Goal: Information Seeking & Learning: Understand process/instructions

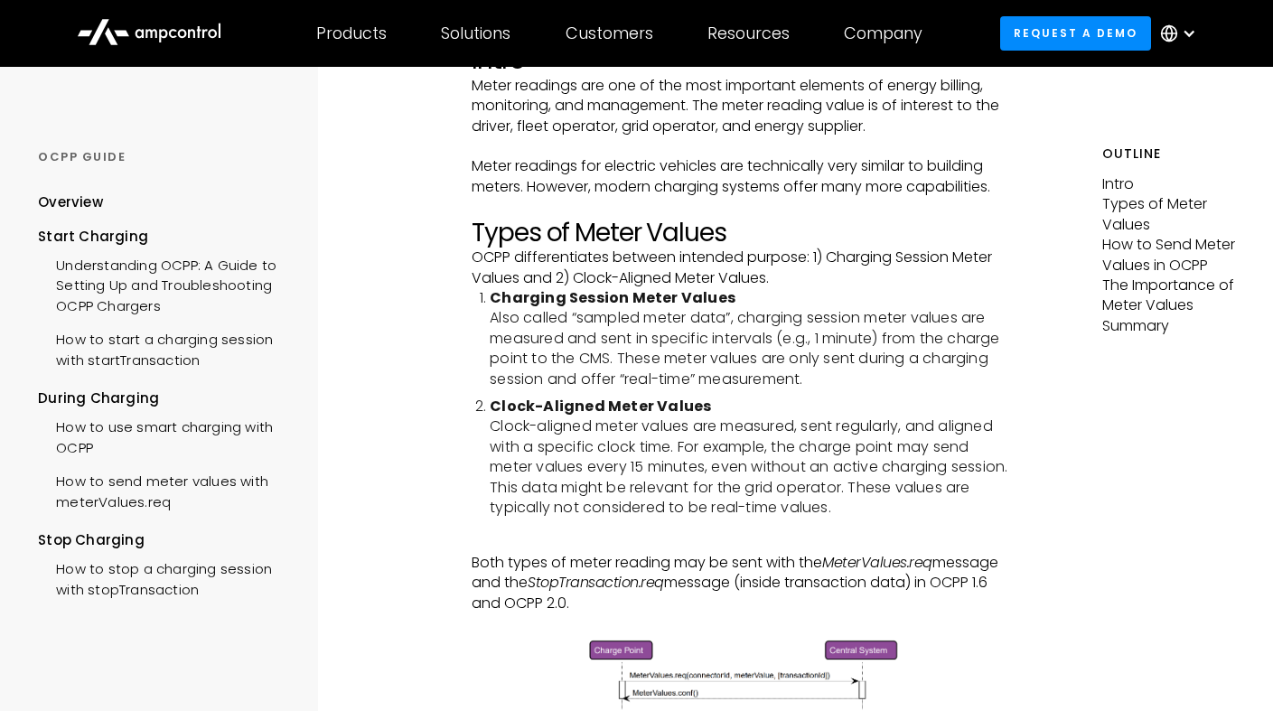
scroll to position [271, 0]
click at [680, 304] on strong "Charging Session Meter Values" at bounding box center [613, 296] width 246 height 21
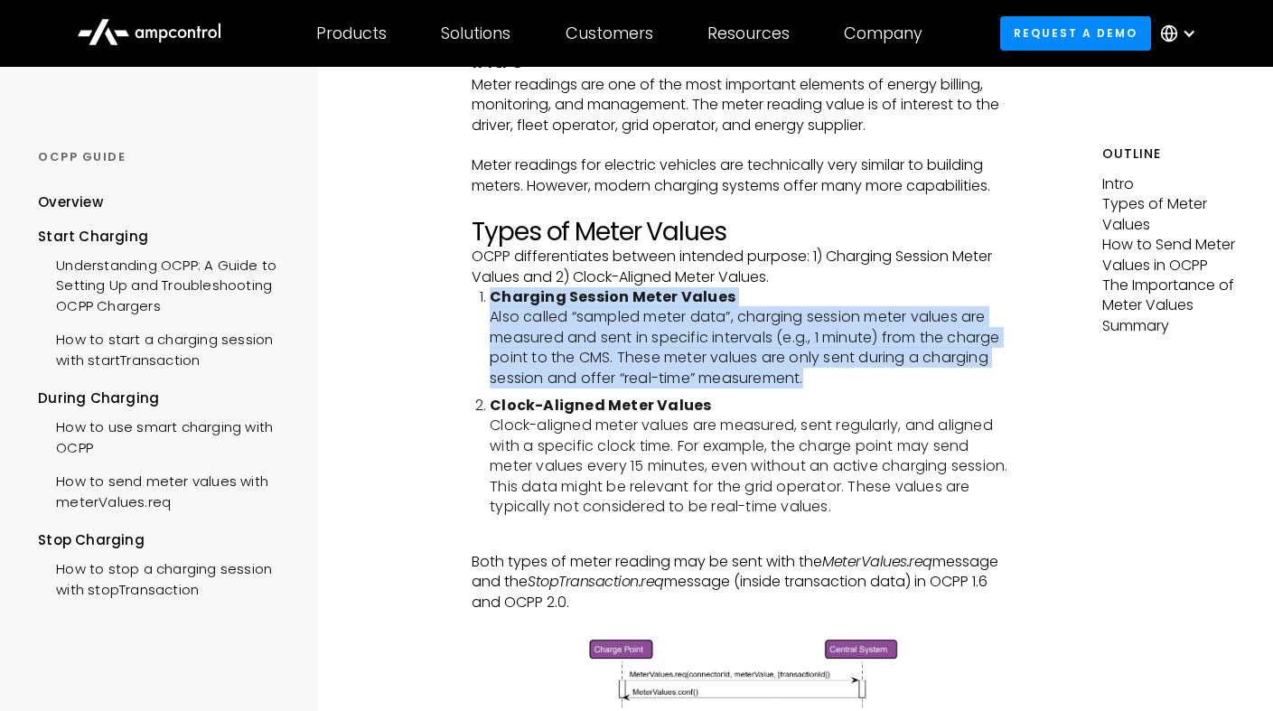
drag, startPoint x: 680, startPoint y: 304, endPoint x: 715, endPoint y: 366, distance: 71.6
click at [715, 366] on li "Charging Session Meter Values Also called “sampled meter data”, charging sessio…" at bounding box center [751, 337] width 522 height 101
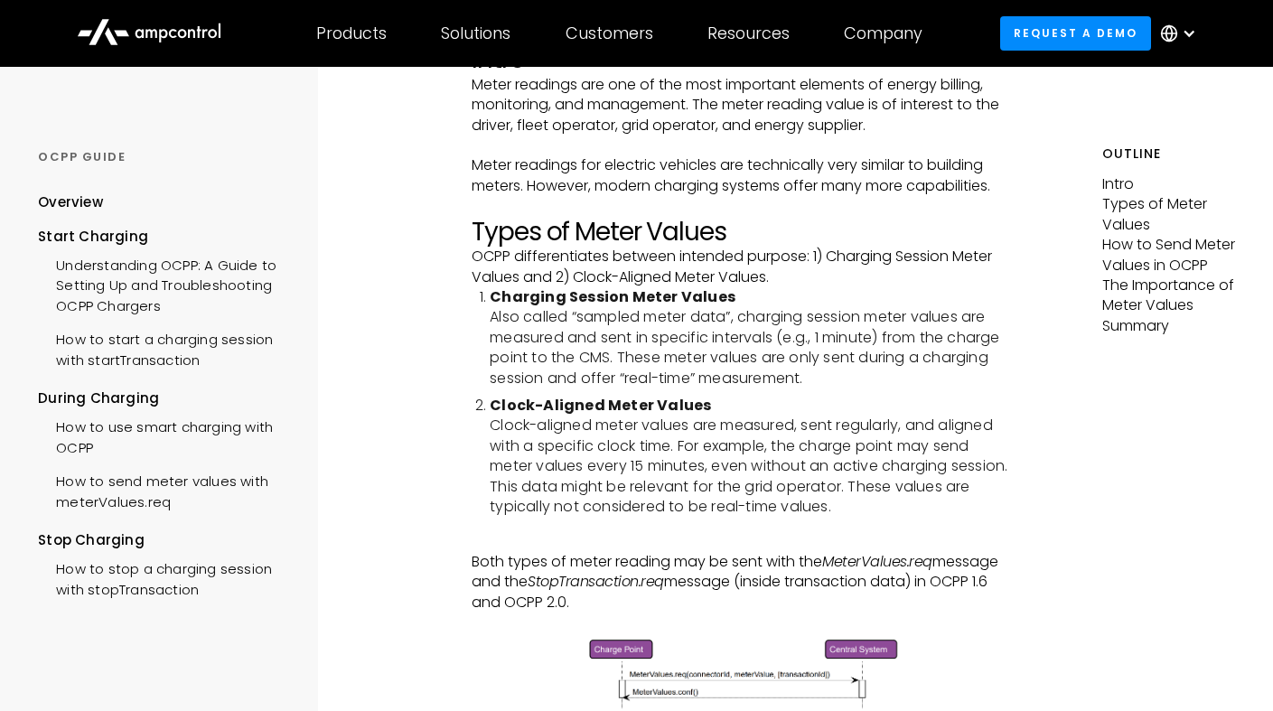
click at [686, 394] on ol "Charging Session Meter Values Also called “sampled meter data”, charging sessio…" at bounding box center [742, 402] width 540 height 230
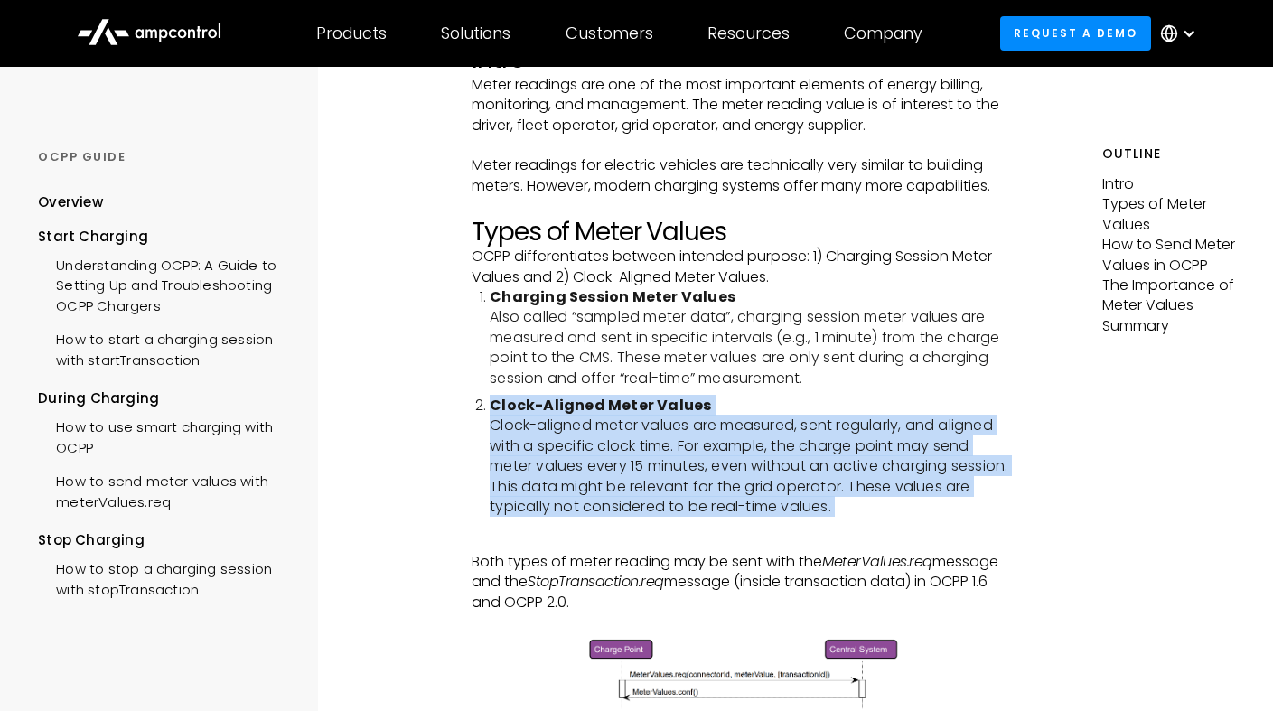
drag, startPoint x: 686, startPoint y: 394, endPoint x: 742, endPoint y: 476, distance: 99.5
click at [742, 476] on ol "Charging Session Meter Values Also called “sampled meter data”, charging sessio…" at bounding box center [742, 402] width 540 height 230
click at [742, 476] on li "Clock-Aligned Meter Values Clock-aligned meter values are measured, sent regula…" at bounding box center [751, 456] width 522 height 121
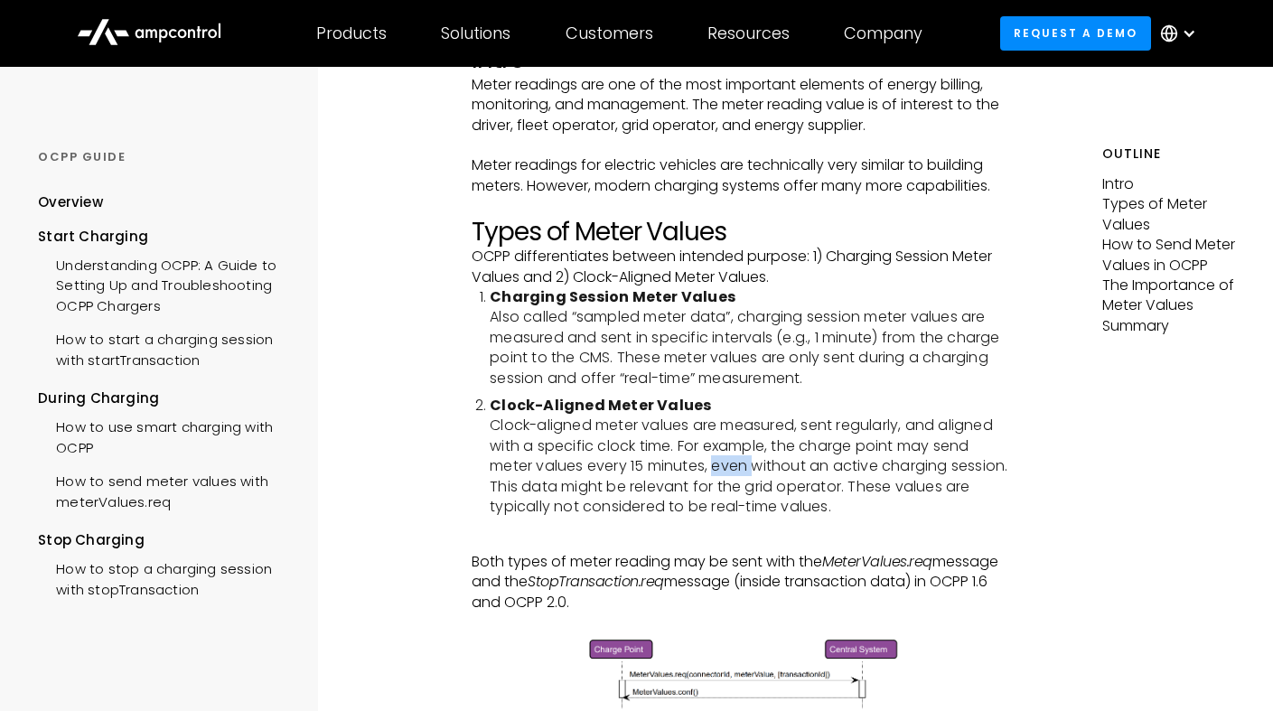
click at [742, 476] on li "Clock-Aligned Meter Values Clock-aligned meter values are measured, sent regula…" at bounding box center [751, 456] width 522 height 121
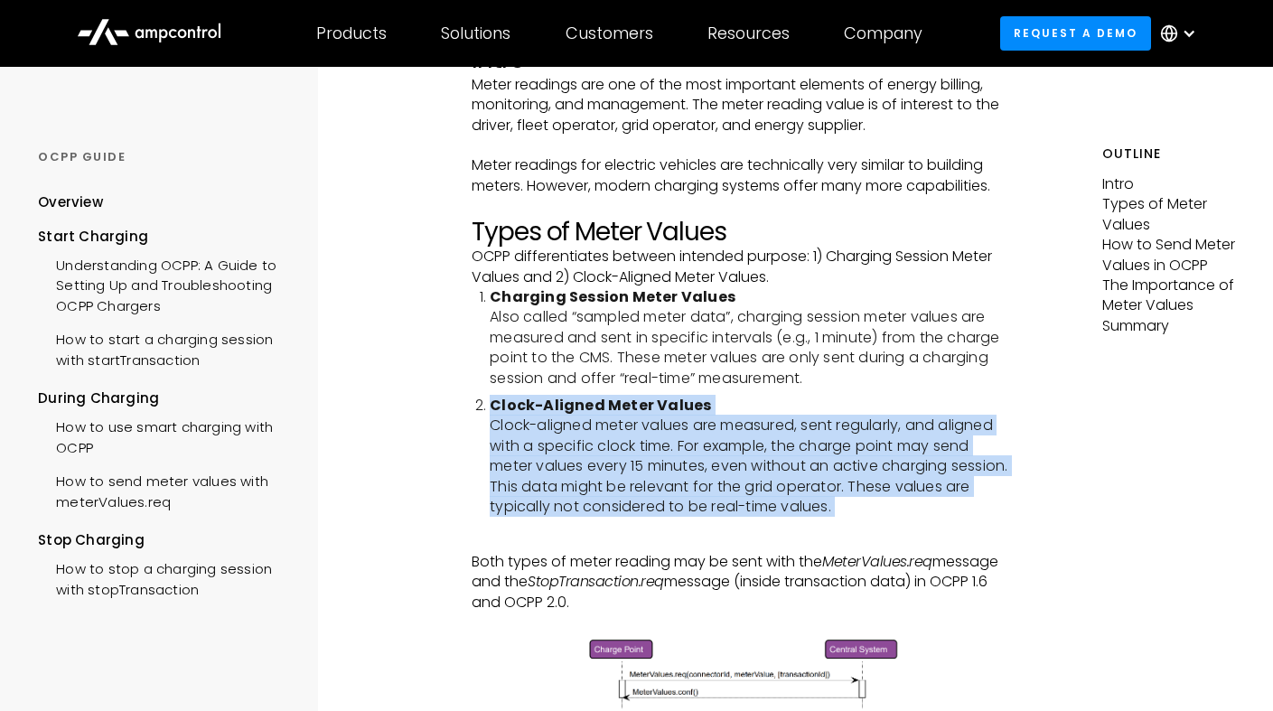
drag, startPoint x: 742, startPoint y: 476, endPoint x: 710, endPoint y: 405, distance: 78.1
click at [710, 405] on li "Clock-Aligned Meter Values Clock-aligned meter values are measured, sent regula…" at bounding box center [751, 456] width 522 height 121
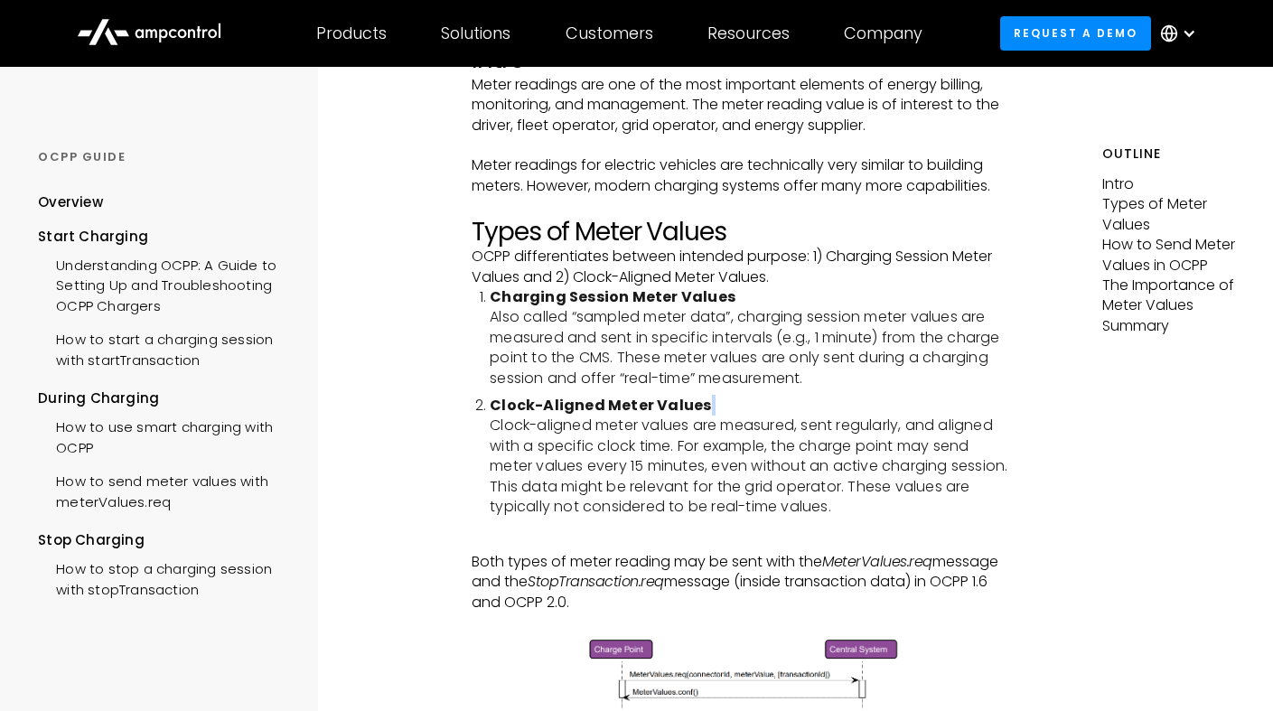
click at [710, 405] on li "Clock-Aligned Meter Values Clock-aligned meter values are measured, sent regula…" at bounding box center [751, 456] width 522 height 121
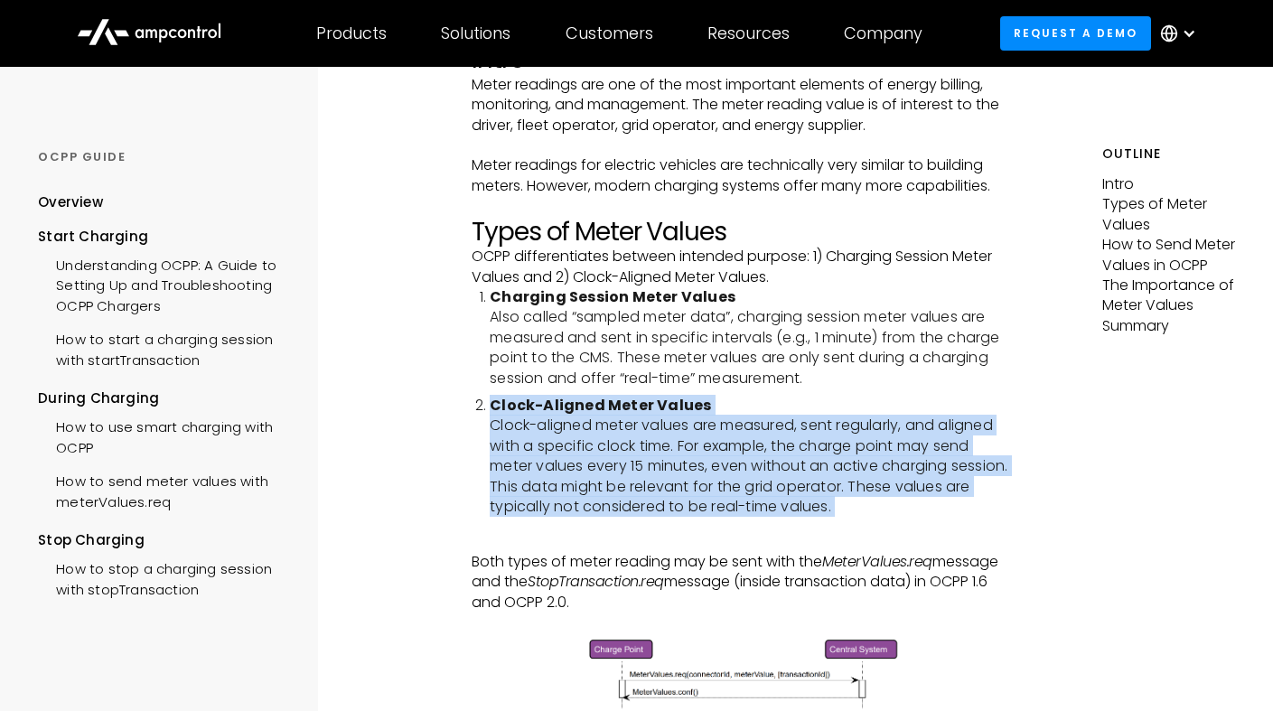
drag, startPoint x: 710, startPoint y: 405, endPoint x: 732, endPoint y: 449, distance: 49.3
click at [732, 449] on li "Clock-Aligned Meter Values Clock-aligned meter values are measured, sent regula…" at bounding box center [751, 456] width 522 height 121
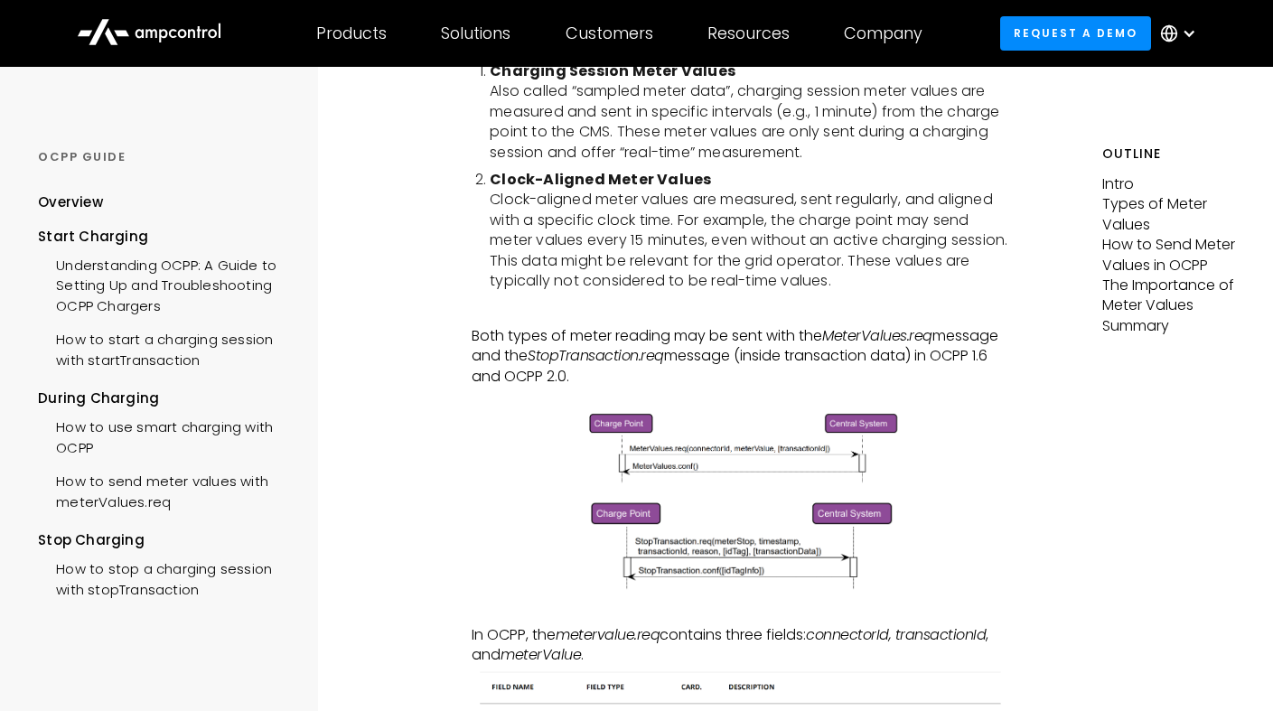
scroll to position [542, 0]
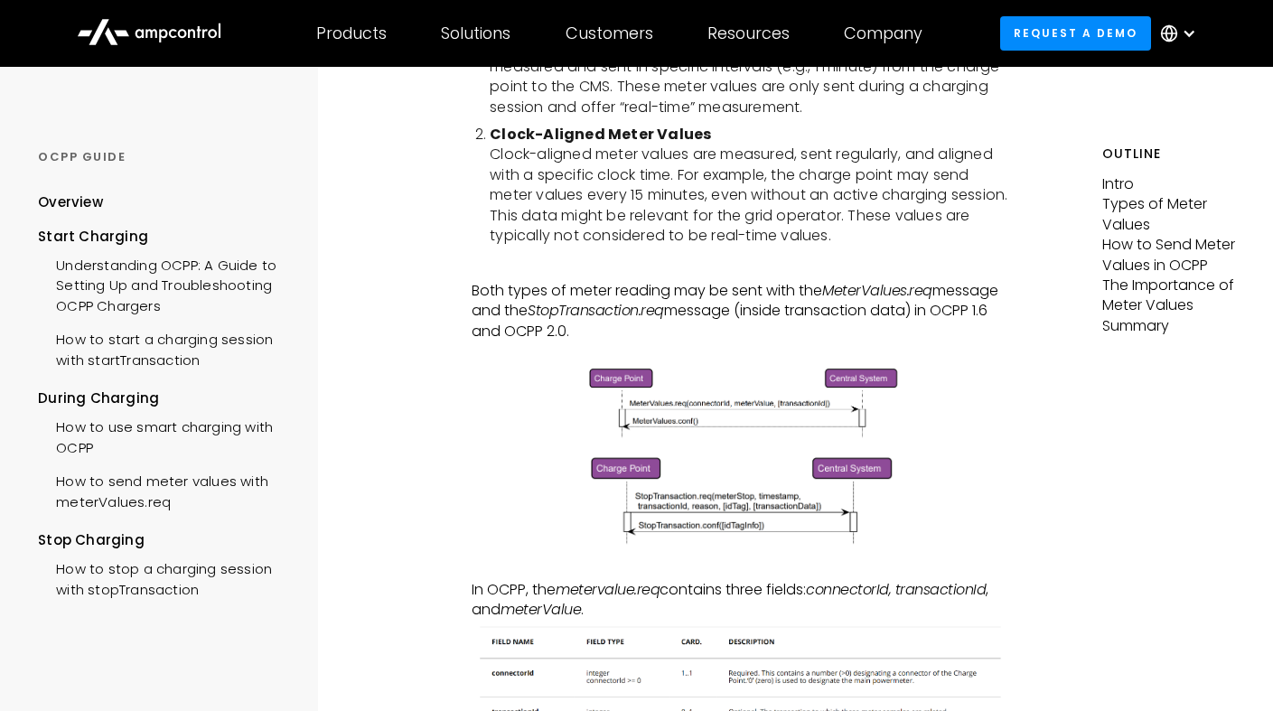
click at [679, 314] on p "Both types of meter reading may be sent with the MeterValues.req message and th…" at bounding box center [742, 311] width 540 height 61
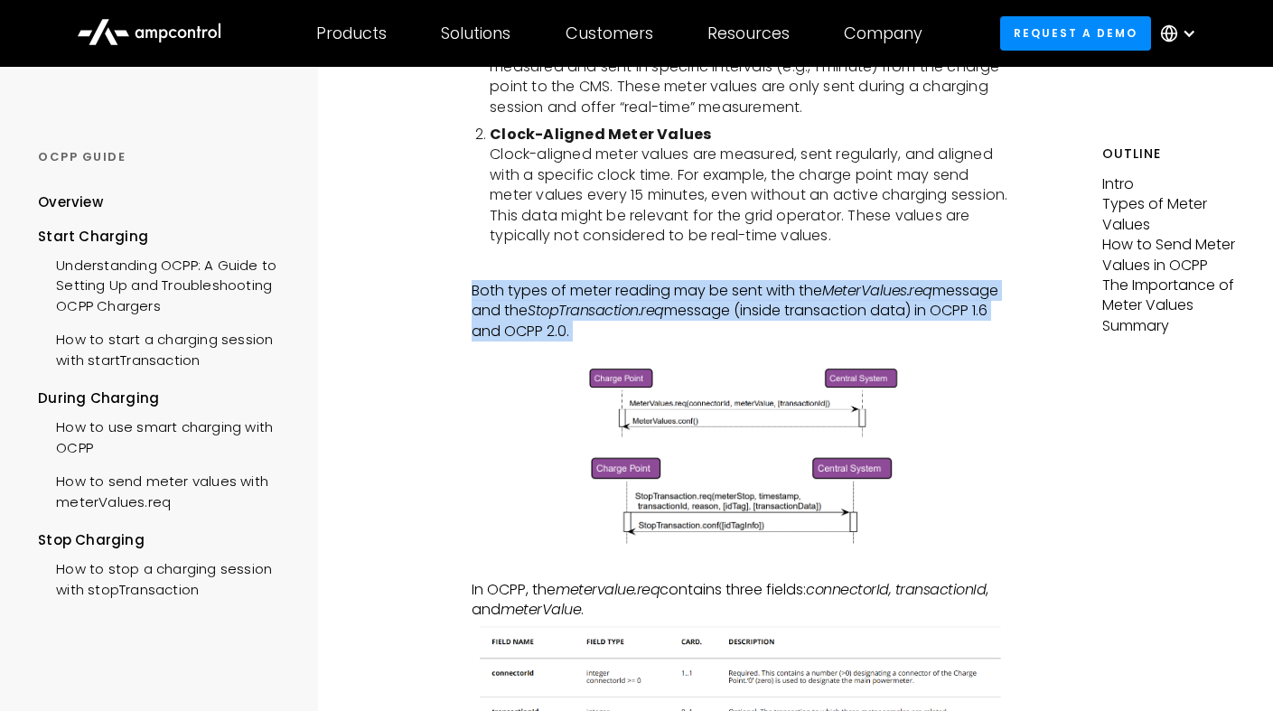
click at [679, 314] on p "Both types of meter reading may be sent with the MeterValues.req message and th…" at bounding box center [742, 311] width 540 height 61
drag, startPoint x: 679, startPoint y: 314, endPoint x: 706, endPoint y: 315, distance: 27.2
click at [706, 315] on p "Both types of meter reading may be sent with the MeterValues.req message and th…" at bounding box center [742, 311] width 540 height 61
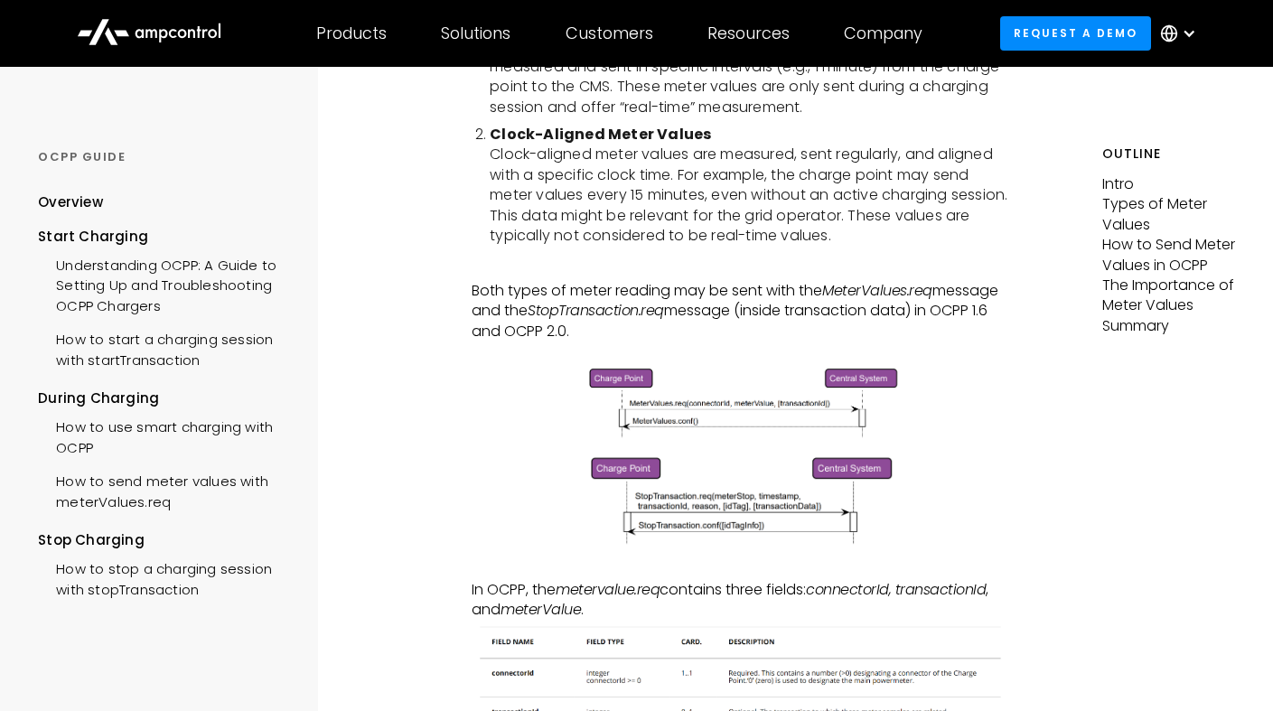
click at [693, 309] on p "Both types of meter reading may be sent with the MeterValues.req message and th…" at bounding box center [742, 311] width 540 height 61
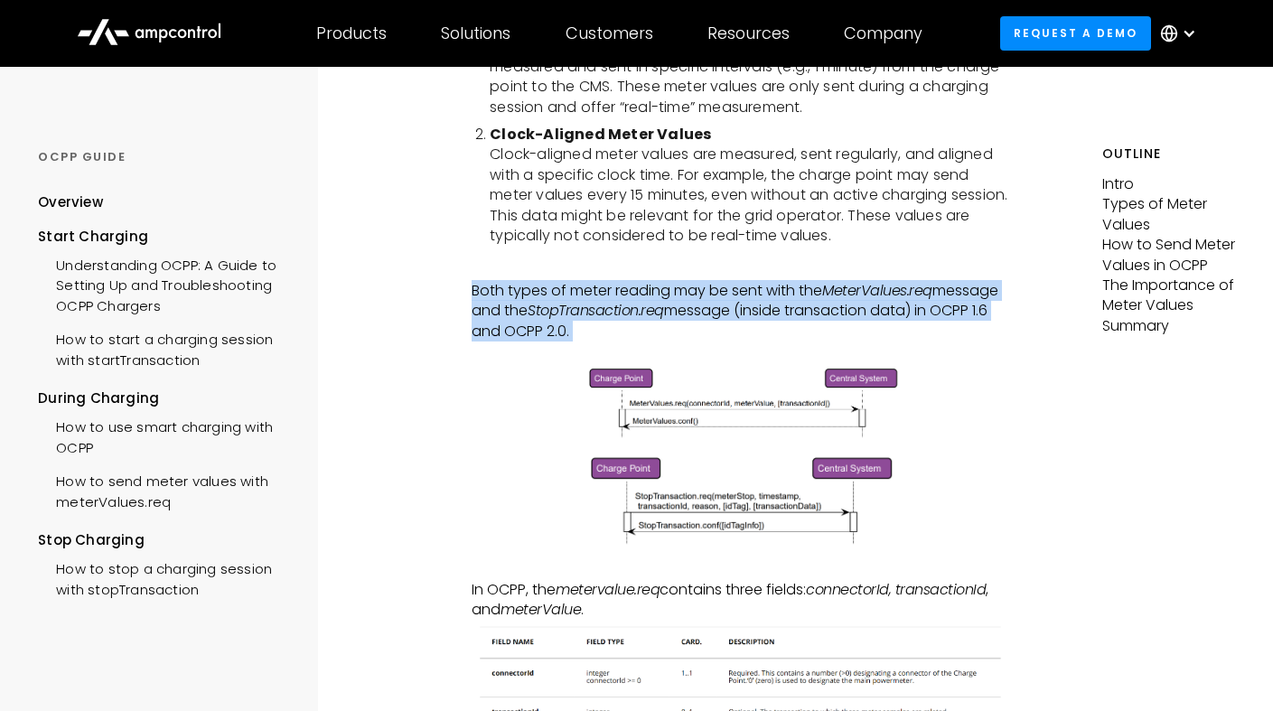
click at [693, 309] on p "Both types of meter reading may be sent with the MeterValues.req message and th…" at bounding box center [742, 311] width 540 height 61
drag, startPoint x: 693, startPoint y: 309, endPoint x: 703, endPoint y: 316, distance: 12.3
click at [703, 316] on p "Both types of meter reading may be sent with the MeterValues.req message and th…" at bounding box center [742, 311] width 540 height 61
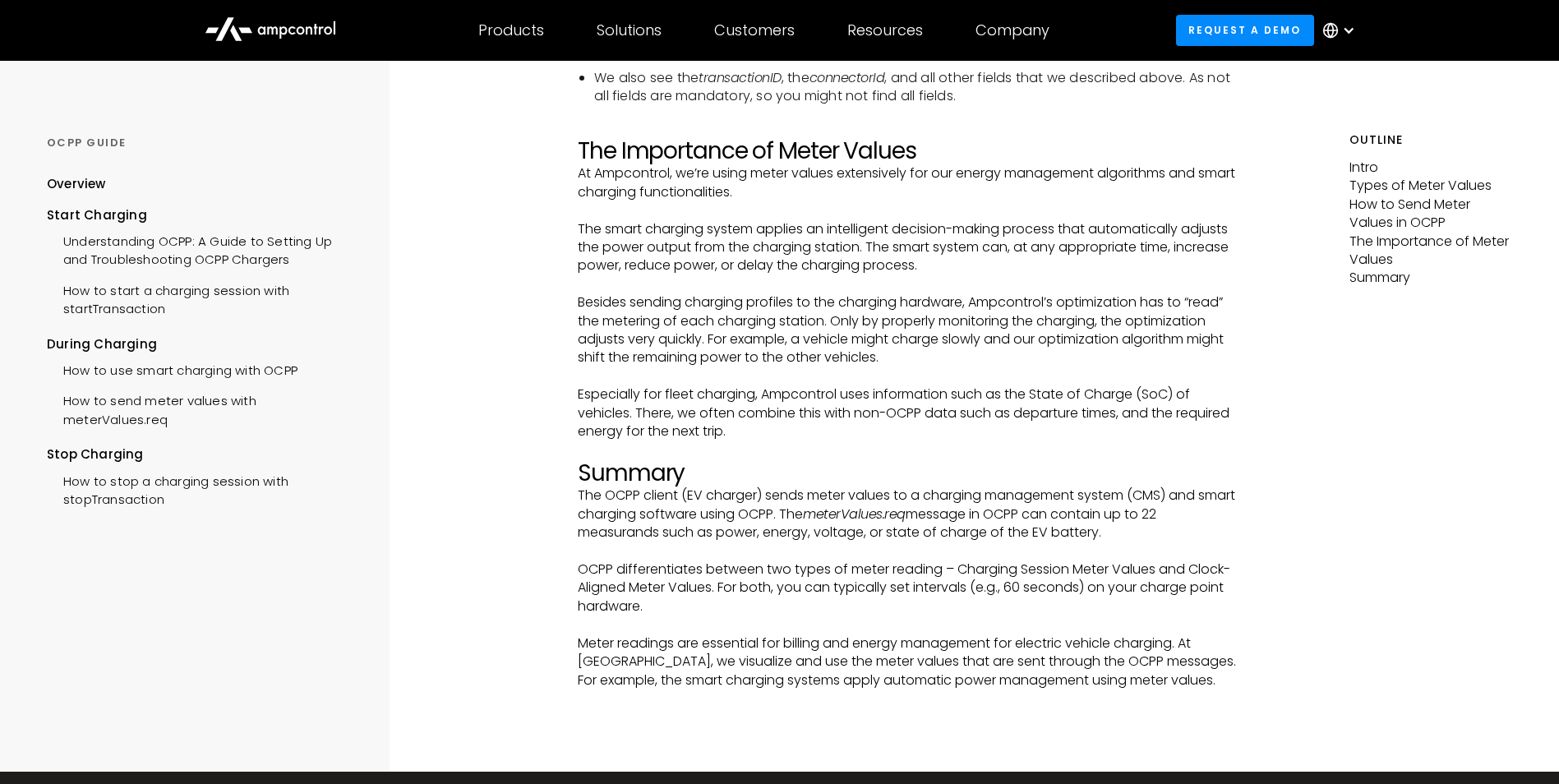
scroll to position [4275, 0]
